Goal: Task Accomplishment & Management: Manage account settings

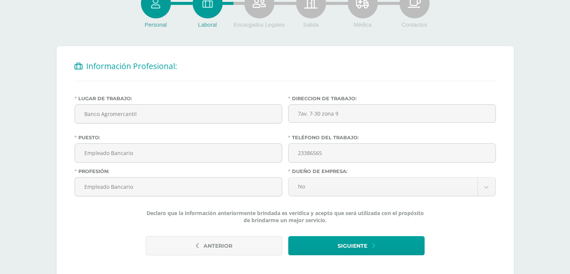
scroll to position [120, 0]
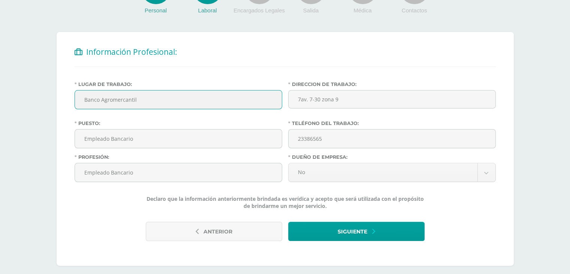
click at [195, 91] on input "Banco Agromercantil" at bounding box center [178, 99] width 207 height 18
type input "B"
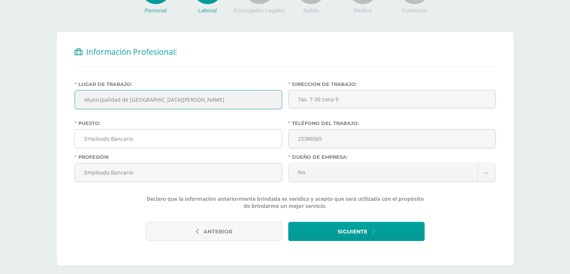
type input "Municipalidad de Santa Catarina Pinula"
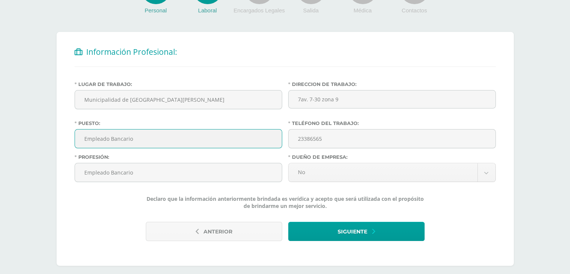
click at [193, 137] on input "Empleado Bancario" at bounding box center [178, 138] width 207 height 18
type input "E"
click at [190, 178] on input "Empleado Bancario" at bounding box center [178, 172] width 207 height 18
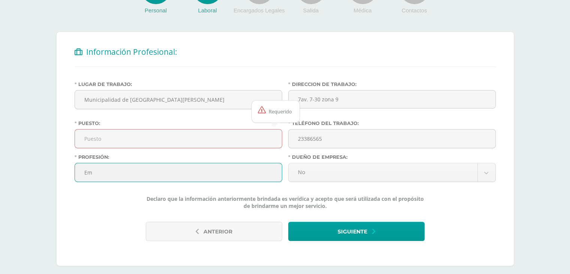
type input "E"
click at [344, 136] on input "23386565" at bounding box center [392, 138] width 207 height 18
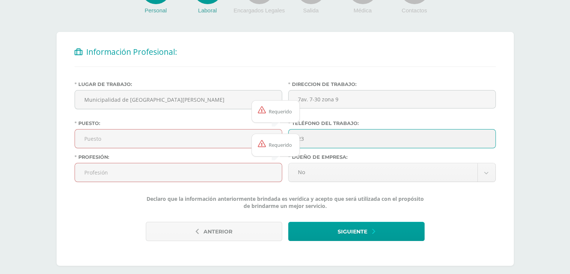
type input "2"
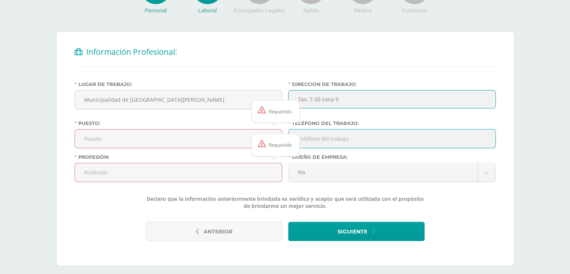
click at [361, 97] on input "7av. 7-30 zona 9" at bounding box center [392, 99] width 208 height 18
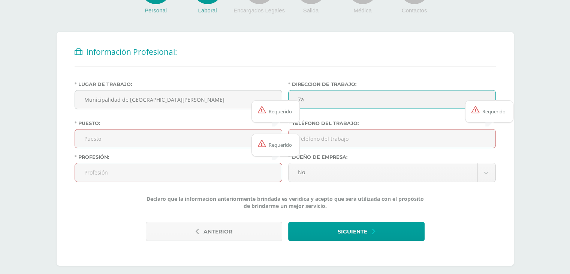
type input "7"
type input "1 calle 5-50 zona 1"
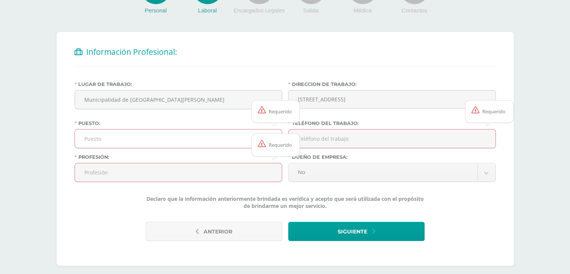
click at [214, 144] on input "Puesto:" at bounding box center [178, 138] width 207 height 18
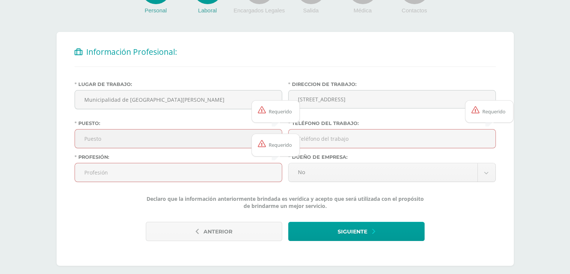
click at [214, 144] on input "Puesto:" at bounding box center [178, 138] width 207 height 18
click at [376, 139] on input "Teléfono del trabajo:" at bounding box center [392, 138] width 207 height 18
click at [153, 171] on input "Profesión:" at bounding box center [178, 172] width 207 height 18
click at [120, 179] on input "Profesión:" at bounding box center [178, 172] width 207 height 18
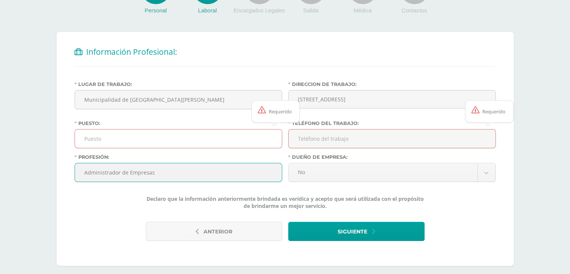
type input "Administrador de Empresas"
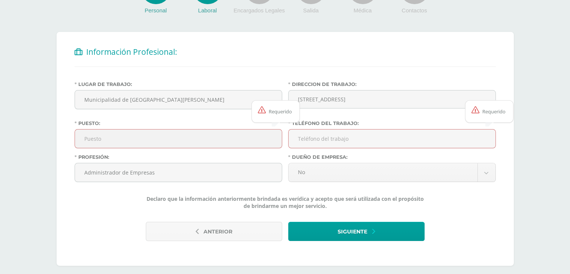
click at [228, 138] on input "Puesto:" at bounding box center [178, 138] width 207 height 18
click at [555, 115] on div "Antes de continuar Actualiza tu Información Asegurate que todos tus datos sean …" at bounding box center [285, 92] width 570 height 378
click at [187, 137] on input "Puesto:" at bounding box center [178, 138] width 207 height 18
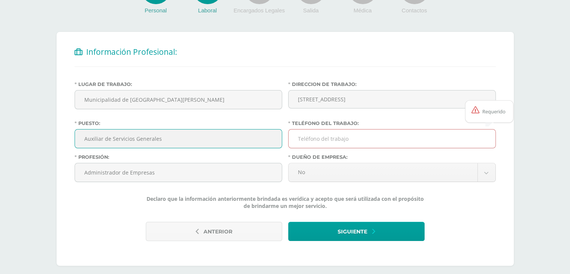
type input "Auxiliar de Servicios Generales"
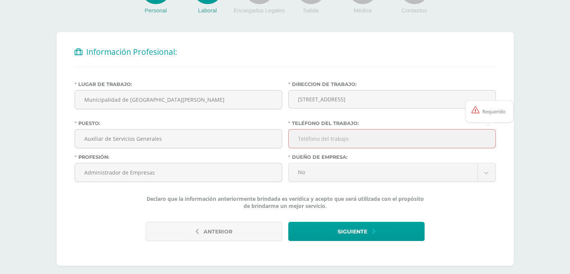
click at [365, 144] on input "Teléfono del trabajo:" at bounding box center [392, 138] width 207 height 18
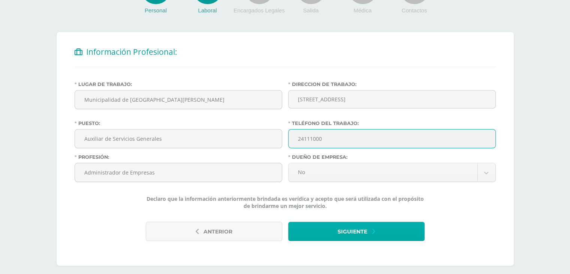
type input "24111000"
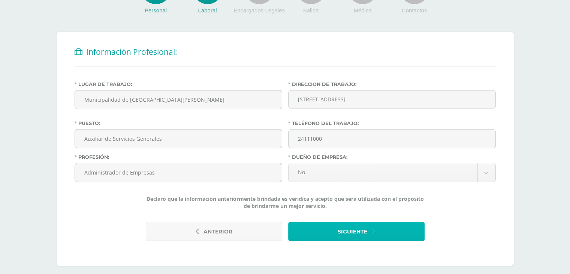
click at [346, 232] on span "Siguiente" at bounding box center [353, 231] width 30 height 18
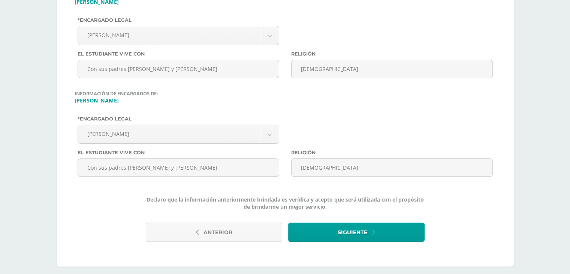
scroll to position [218, 0]
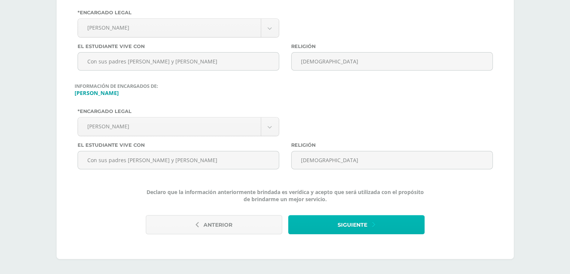
click at [385, 227] on button "Siguiente" at bounding box center [356, 224] width 136 height 19
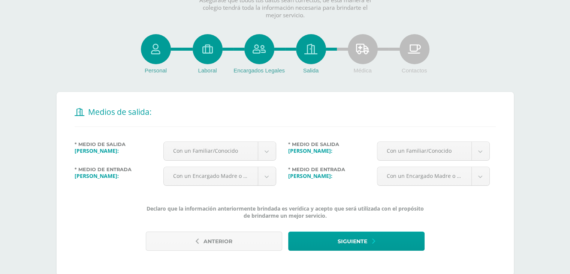
scroll to position [75, 0]
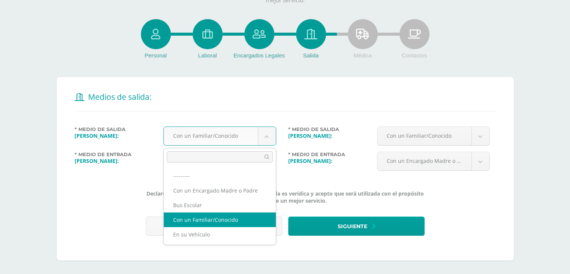
click at [269, 138] on body "Antes de continuar Actualiza tu Información Asegurate que todos tus datos sean …" at bounding box center [285, 100] width 570 height 350
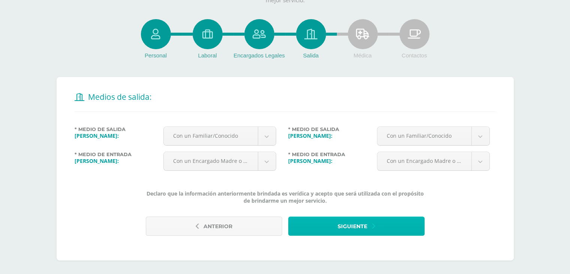
click at [326, 228] on button "Siguiente" at bounding box center [356, 225] width 136 height 19
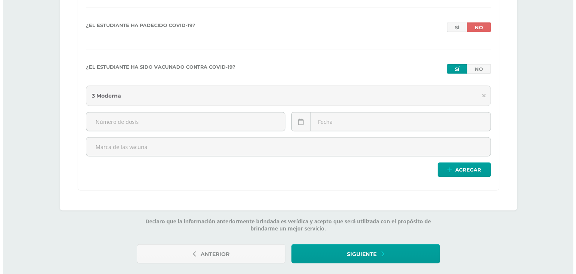
scroll to position [1531, 0]
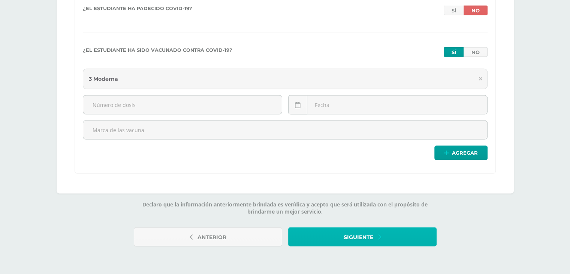
click at [347, 237] on span "Siguiente" at bounding box center [359, 237] width 30 height 18
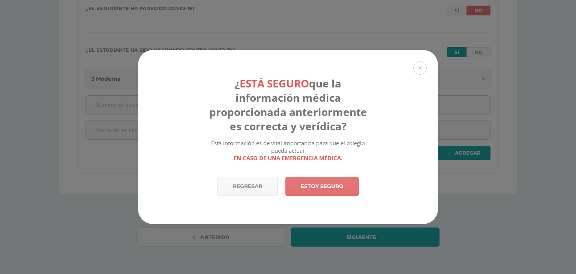
click at [326, 192] on link "Estoy seguro" at bounding box center [321, 186] width 73 height 19
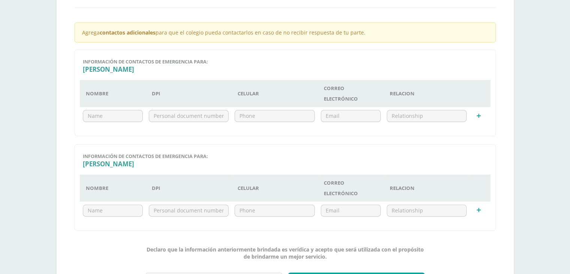
scroll to position [180, 0]
click at [133, 118] on input "text" at bounding box center [112, 114] width 59 height 11
type input "Carlos Rafael"
click at [258, 114] on input "text" at bounding box center [274, 114] width 79 height 11
type input "2"
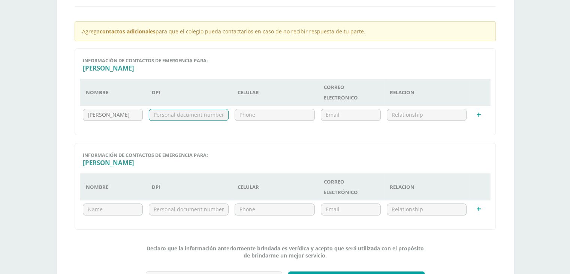
click at [168, 117] on input "text" at bounding box center [188, 114] width 79 height 11
drag, startPoint x: 199, startPoint y: 116, endPoint x: 135, endPoint y: 109, distance: 64.1
click at [135, 109] on tr "Carlos Rafael 2601563880102" at bounding box center [285, 115] width 411 height 18
type input "2601563880102"
click at [150, 207] on input "text" at bounding box center [188, 209] width 79 height 11
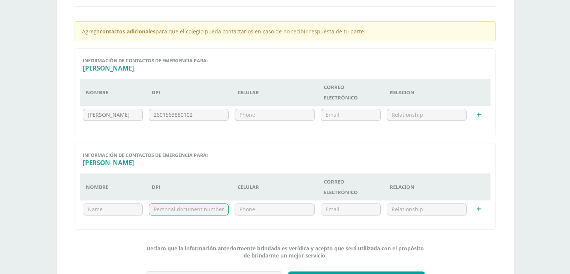
paste input "2601563880102"
type input "2601563880102"
drag, startPoint x: 126, startPoint y: 115, endPoint x: 58, endPoint y: 114, distance: 67.8
click at [58, 114] on div "Información de contactos de emergencia: Agrega contactos adicionales para que e…" at bounding box center [285, 143] width 457 height 343
click at [93, 209] on input "text" at bounding box center [112, 209] width 59 height 11
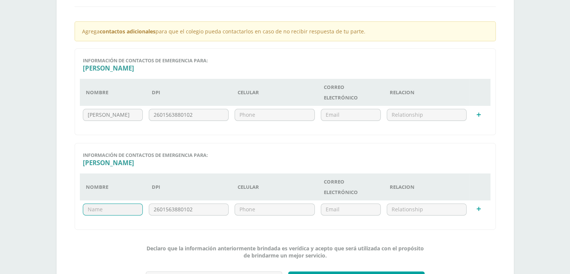
paste input "Carlos Rafael"
type input "Carlos Rafael"
click at [265, 115] on input "text" at bounding box center [274, 114] width 79 height 11
drag, startPoint x: 269, startPoint y: 114, endPoint x: 214, endPoint y: 118, distance: 54.9
click at [214, 118] on tr "Carlos Rafael 2601563880102 45710560" at bounding box center [285, 115] width 411 height 18
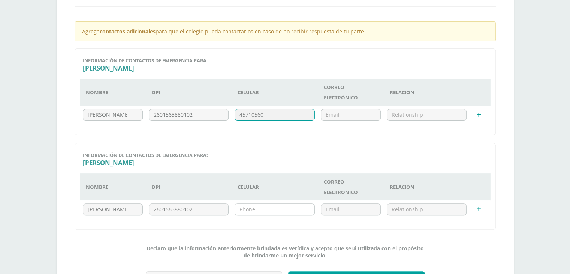
type input "45710560"
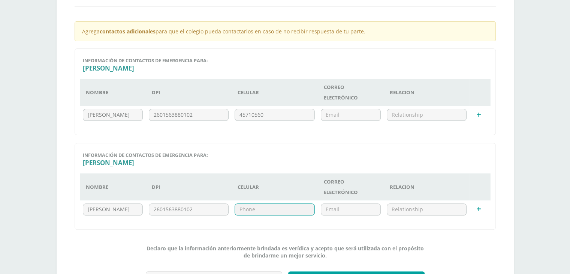
click at [243, 204] on input "text" at bounding box center [274, 209] width 79 height 11
paste input "45710560"
type input "45710560"
click at [352, 114] on input "email" at bounding box center [350, 114] width 59 height 11
click at [480, 115] on icon at bounding box center [479, 115] width 4 height 6
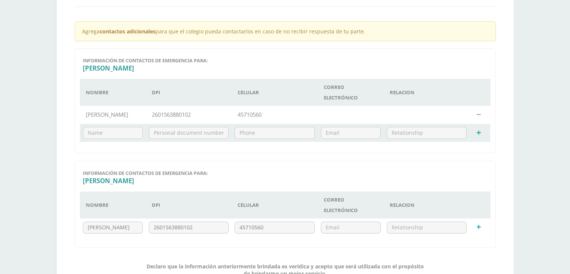
click at [419, 116] on td at bounding box center [427, 115] width 86 height 18
click at [480, 115] on icon at bounding box center [479, 115] width 4 height 6
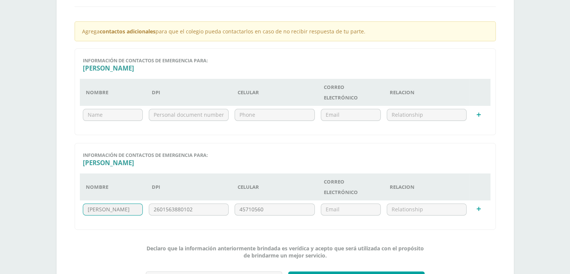
drag, startPoint x: 125, startPoint y: 207, endPoint x: 48, endPoint y: 195, distance: 78.1
click at [48, 195] on div "Personal Laboral Encargados Legales Salida Médica Contactos Información de cont…" at bounding box center [285, 114] width 487 height 431
click at [94, 117] on input "text" at bounding box center [112, 114] width 59 height 11
paste input "Carlos Rafael"
type input "Carlos Rafael"
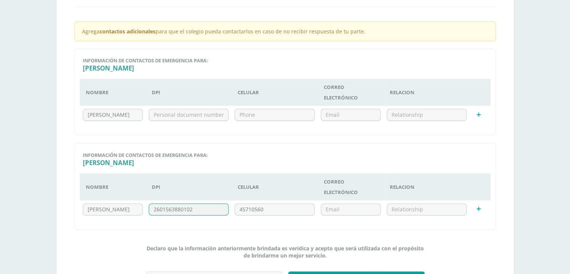
drag, startPoint x: 200, startPoint y: 212, endPoint x: 129, endPoint y: 219, distance: 72.0
click at [129, 219] on div "nmG3uzn6ZaAe7Nj7PMNzbKEwuv1jSq Información de contactos de emergencia para: Mel…" at bounding box center [285, 186] width 421 height 87
click at [172, 118] on input "text" at bounding box center [188, 114] width 79 height 11
paste input "2601563880102"
type input "2601563880102"
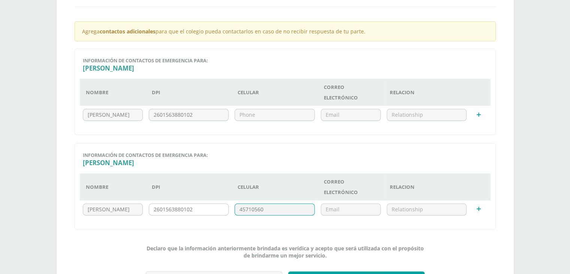
drag, startPoint x: 267, startPoint y: 211, endPoint x: 213, endPoint y: 204, distance: 54.8
click at [213, 204] on tr "Carlos Rafael 2601563880102 45710560" at bounding box center [285, 209] width 411 height 18
click at [247, 119] on input "text" at bounding box center [274, 114] width 79 height 11
paste input "45710560"
type input "45710560"
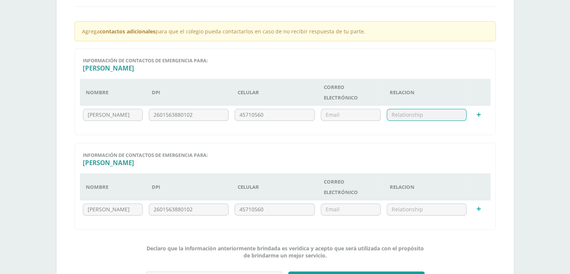
click at [400, 119] on input "text" at bounding box center [426, 114] width 79 height 11
drag, startPoint x: 456, startPoint y: 117, endPoint x: 362, endPoint y: 123, distance: 93.5
click at [362, 123] on tr "Carlos Rafael 2601563880102 45710560 abuelo materno" at bounding box center [285, 115] width 411 height 18
type input "abuelo materno"
click at [430, 210] on input "text" at bounding box center [426, 209] width 79 height 11
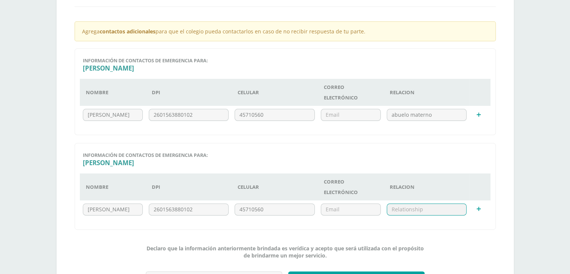
paste input "abuelo materno"
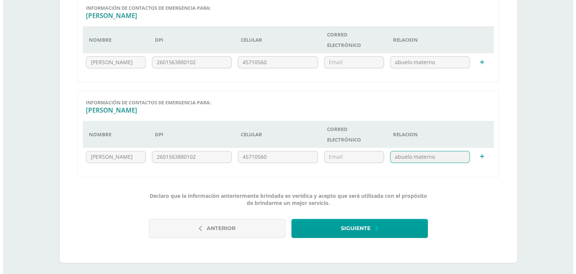
scroll to position [236, 0]
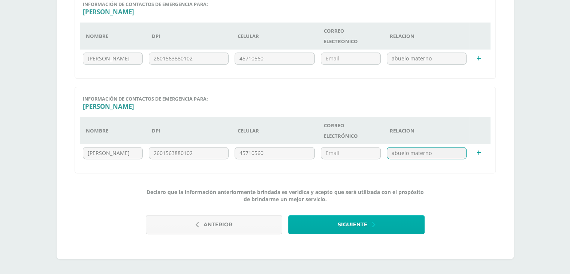
type input "abuelo materno"
click at [403, 227] on button "Siguiente" at bounding box center [356, 224] width 136 height 19
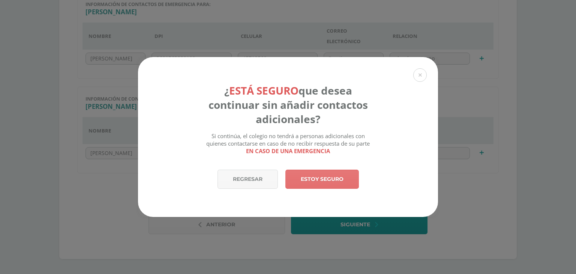
click at [349, 186] on link "Estoy seguro" at bounding box center [321, 178] width 73 height 19
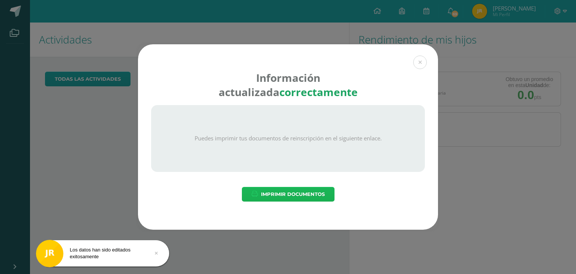
click at [312, 194] on span "Imprimir Documentos" at bounding box center [293, 194] width 64 height 14
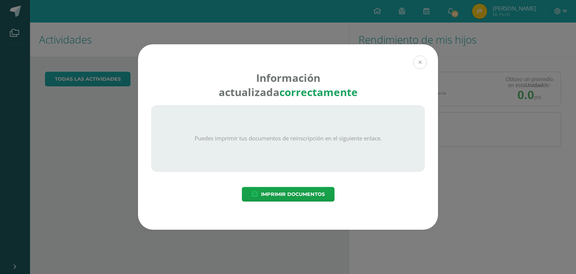
click at [418, 60] on button at bounding box center [419, 61] width 13 height 13
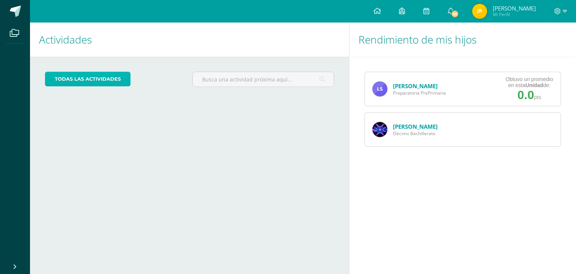
click at [94, 77] on link "todas las Actividades" at bounding box center [87, 79] width 85 height 15
click at [406, 88] on link "[PERSON_NAME]" at bounding box center [415, 85] width 45 height 7
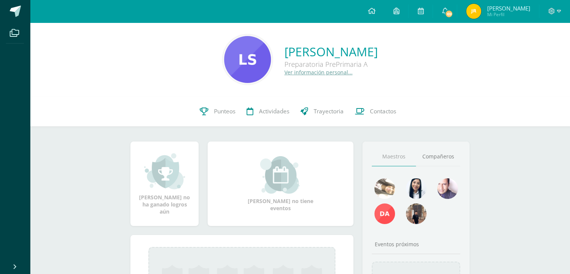
click at [284, 75] on link "Ver información personal..." at bounding box center [318, 72] width 68 height 7
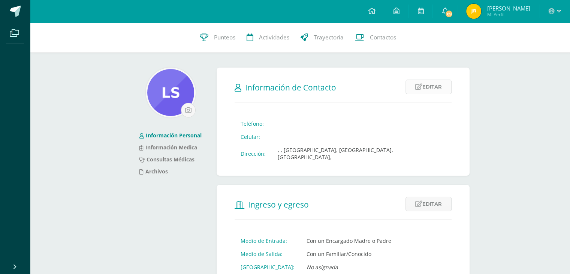
click at [437, 84] on link "Editar" at bounding box center [429, 86] width 46 height 15
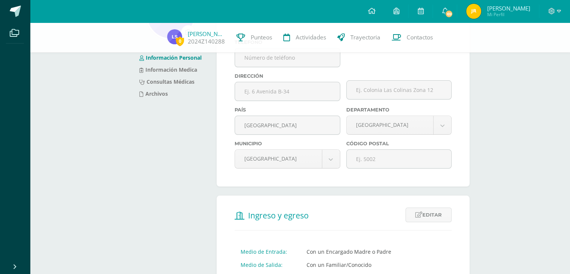
scroll to position [75, 0]
click at [518, 10] on span "[PERSON_NAME]" at bounding box center [508, 7] width 43 height 7
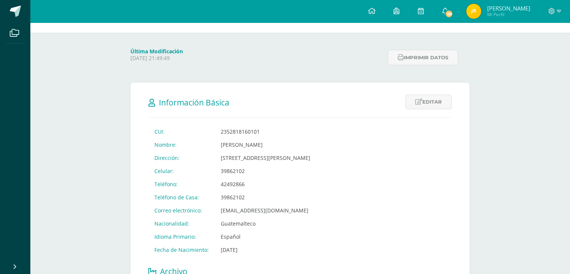
scroll to position [75, 0]
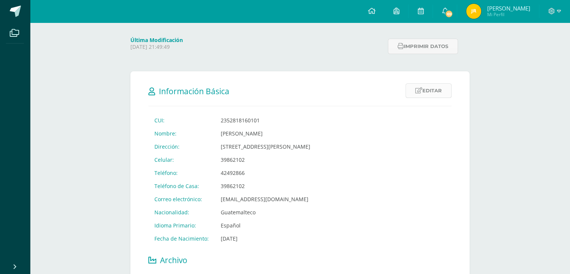
click at [439, 87] on link "Editar" at bounding box center [429, 90] width 46 height 15
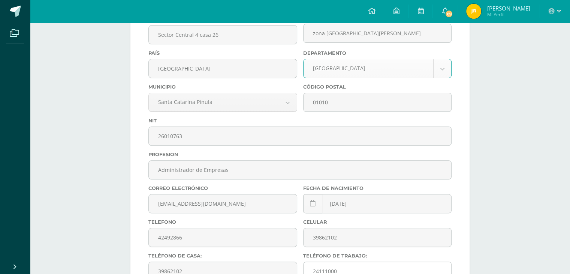
scroll to position [240, 0]
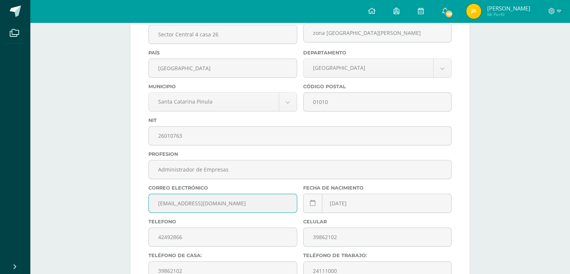
click at [201, 203] on input "jenneferrafael270@gmail.com" at bounding box center [223, 203] width 148 height 18
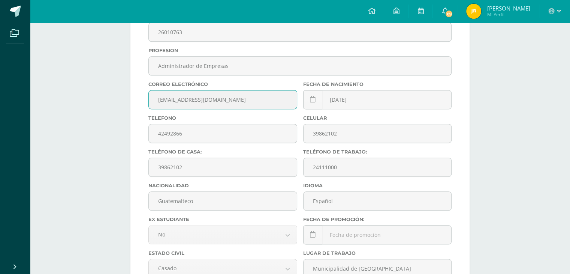
scroll to position [615, 0]
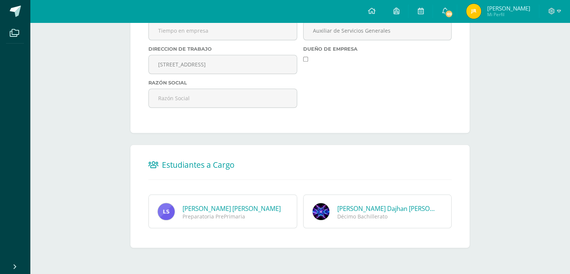
type input "[EMAIL_ADDRESS][DOMAIN_NAME]"
drag, startPoint x: 381, startPoint y: 212, endPoint x: 373, endPoint y: 210, distance: 7.8
click at [373, 210] on div "Melannie Dajhan Sanabria Rafael Décimo Bachillerato" at bounding box center [379, 212] width 129 height 16
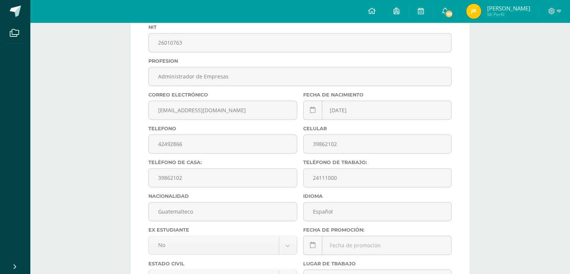
scroll to position [0, 0]
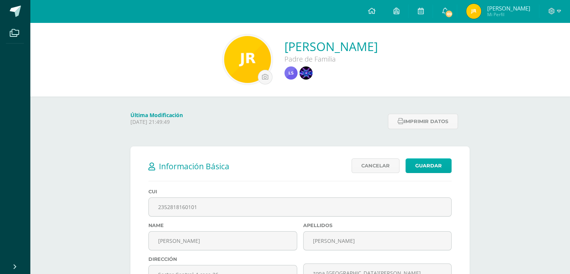
click at [429, 164] on link "Guardar" at bounding box center [429, 165] width 46 height 15
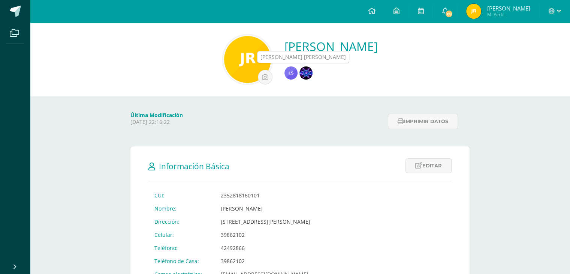
click at [298, 73] on img at bounding box center [290, 72] width 13 height 13
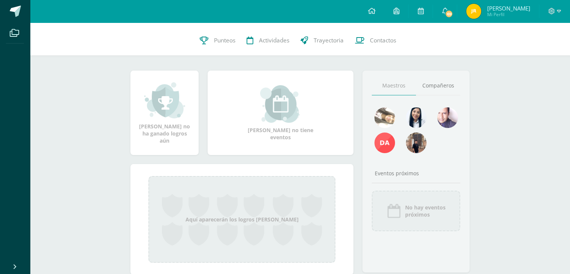
scroll to position [93, 0]
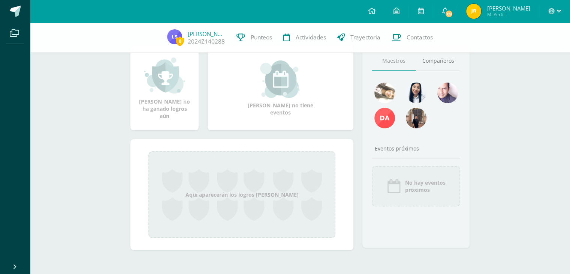
click at [557, 13] on icon at bounding box center [559, 11] width 4 height 7
click at [522, 9] on span "[PERSON_NAME]" at bounding box center [508, 7] width 43 height 7
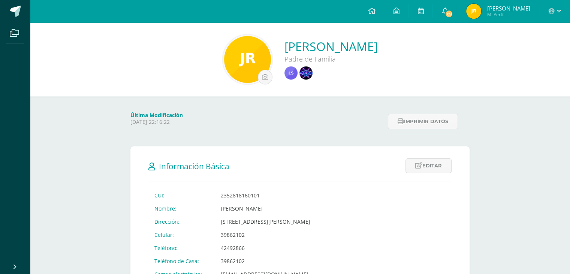
click at [516, 14] on span "Mi Perfil" at bounding box center [508, 14] width 43 height 6
click at [425, 123] on button "Imprimir datos" at bounding box center [423, 121] width 70 height 15
